Goal: Information Seeking & Learning: Learn about a topic

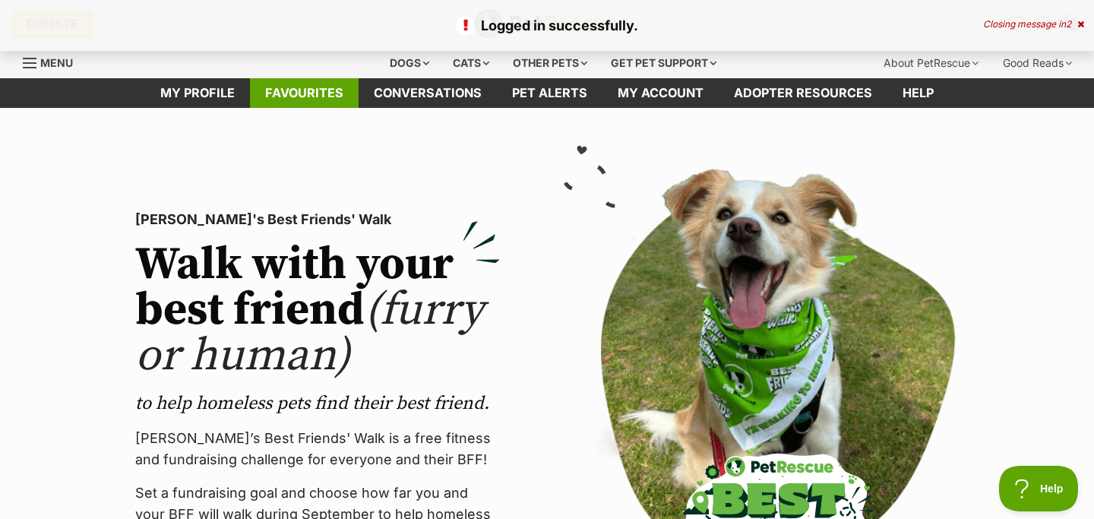
click at [313, 92] on link "Favourites" at bounding box center [304, 93] width 109 height 30
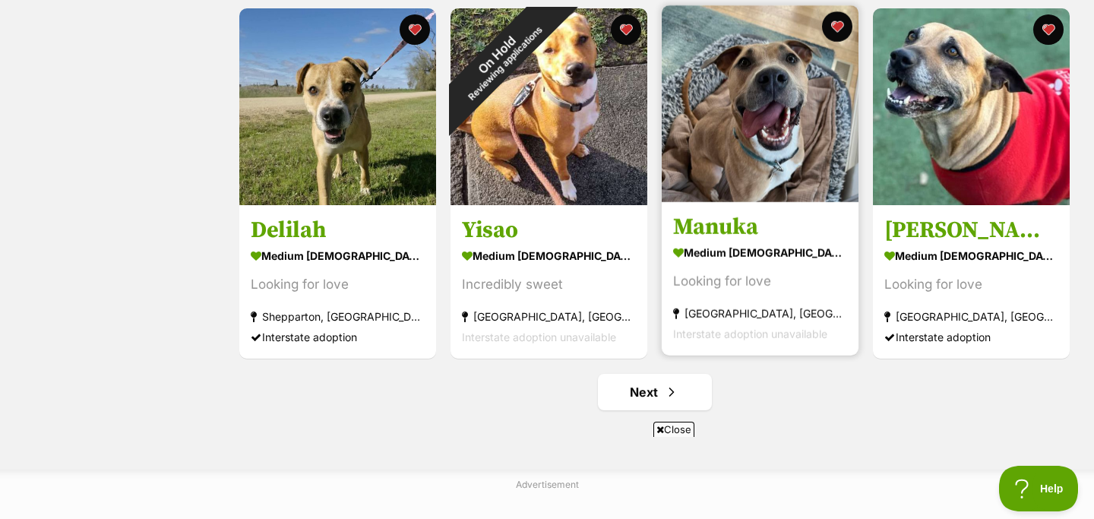
scroll to position [1832, 0]
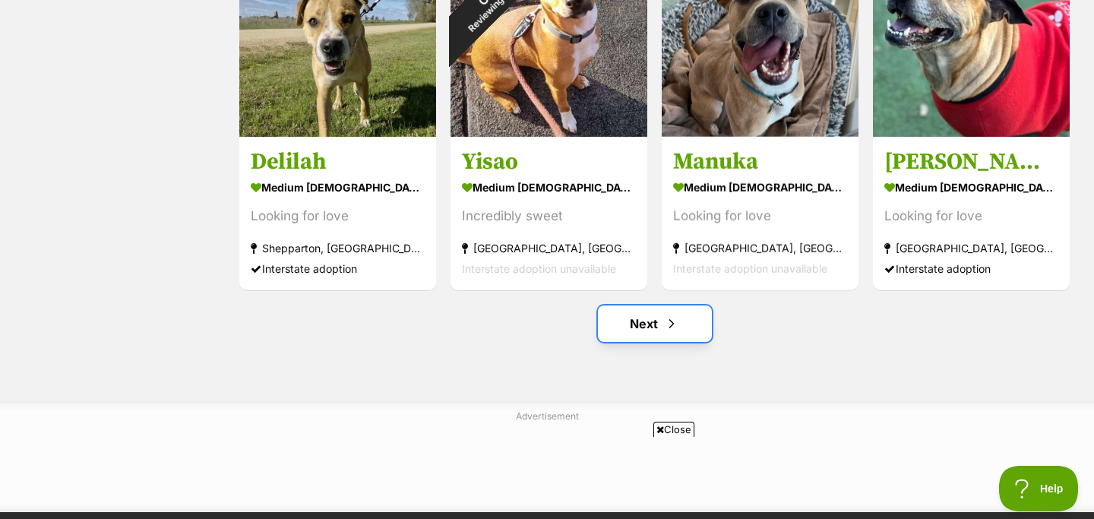
click at [663, 333] on link "Next" at bounding box center [655, 324] width 114 height 36
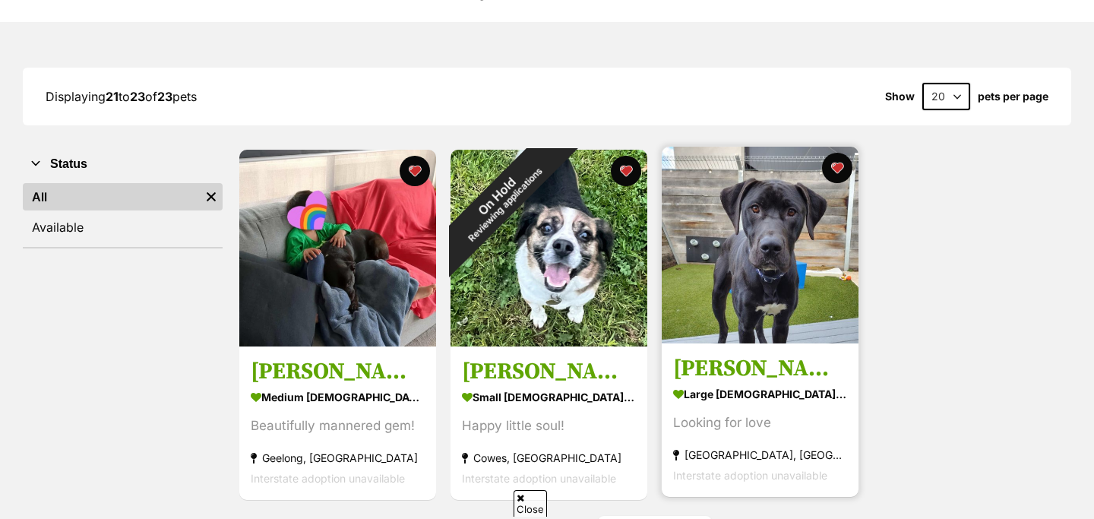
click at [724, 356] on link "Elwood large male Dog Looking for love Burwood East, VIC Interstate adoption un…" at bounding box center [760, 421] width 197 height 154
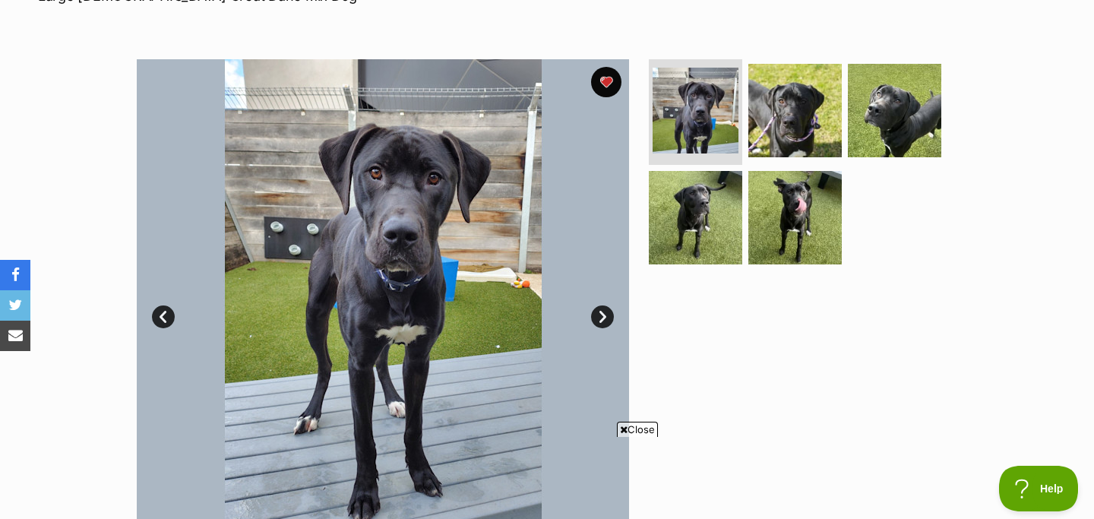
scroll to position [260, 0]
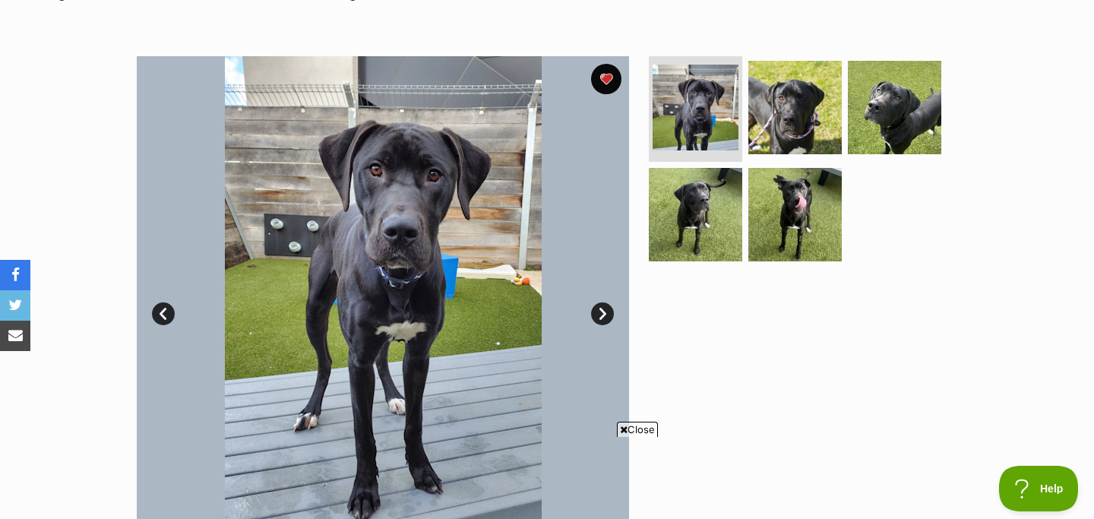
click at [604, 315] on link "Next" at bounding box center [602, 313] width 23 height 23
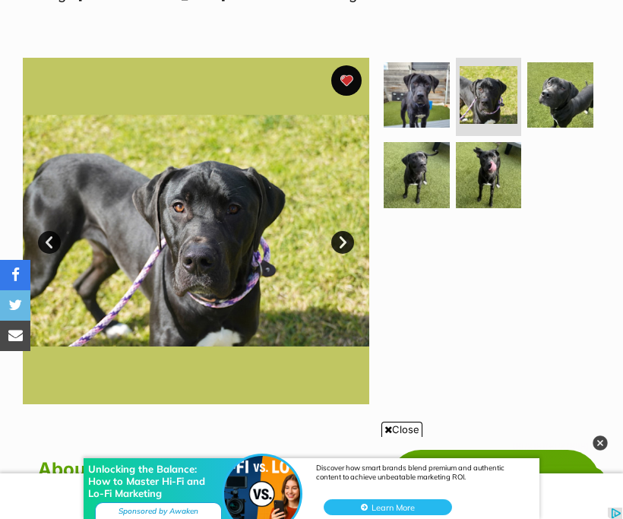
scroll to position [267, 0]
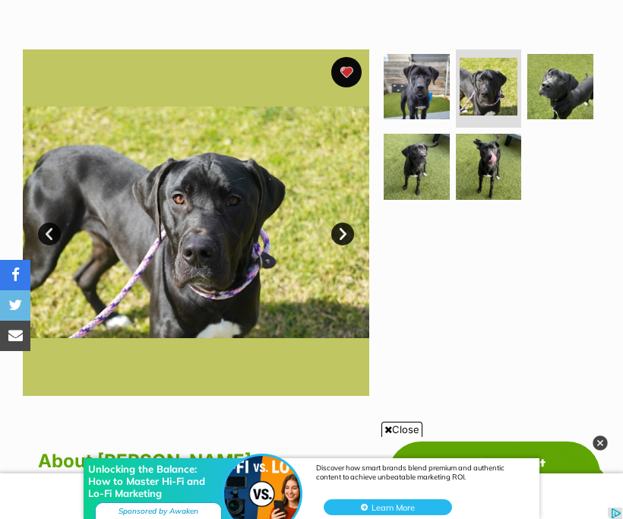
click at [348, 233] on link "Next" at bounding box center [342, 234] width 23 height 23
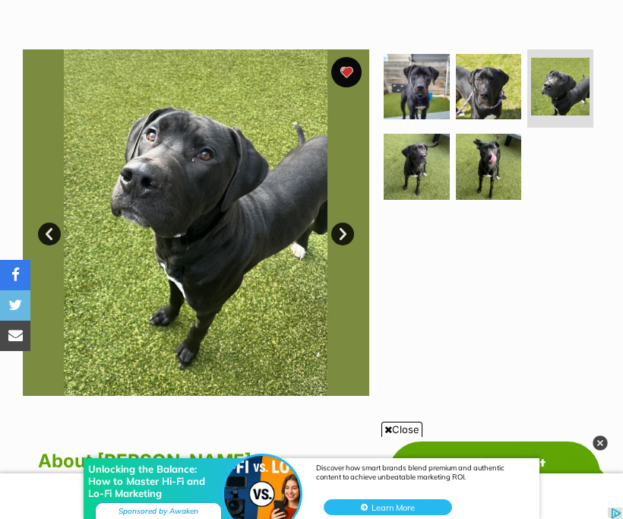
click at [344, 233] on link "Next" at bounding box center [342, 234] width 23 height 23
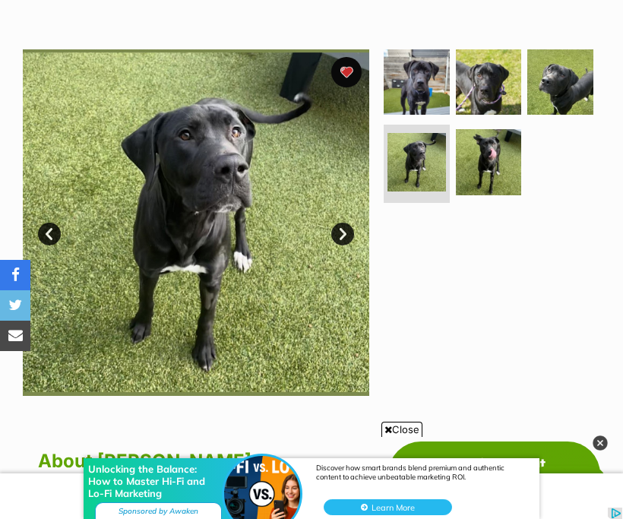
click at [341, 232] on link "Next" at bounding box center [342, 234] width 23 height 23
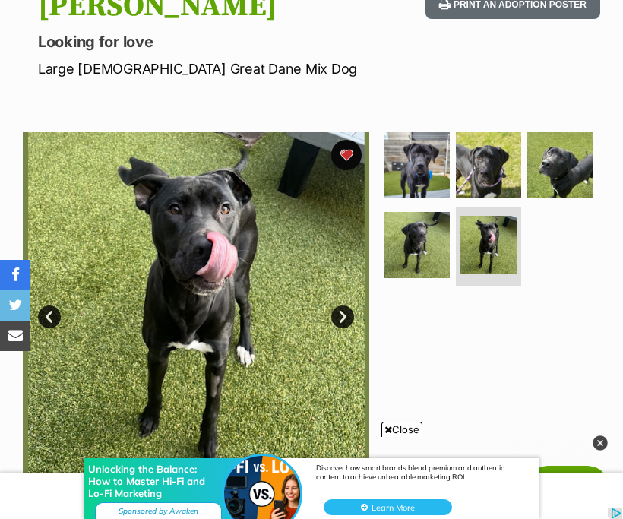
scroll to position [182, 0]
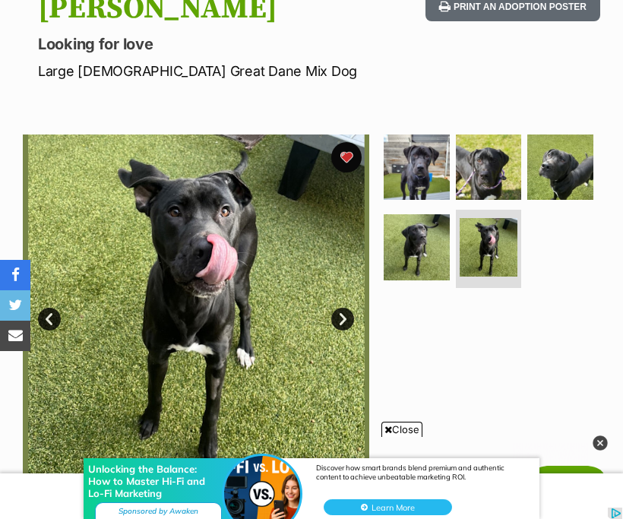
click at [346, 323] on link "Next" at bounding box center [342, 319] width 23 height 23
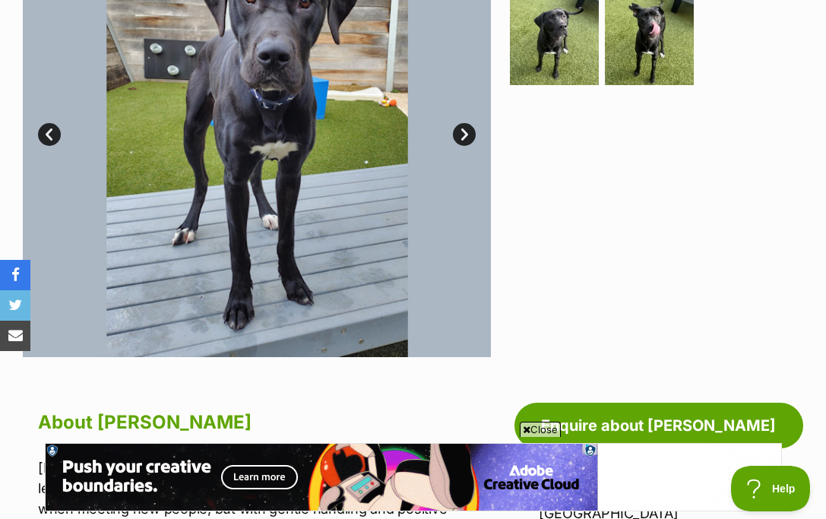
scroll to position [354, 0]
